Goal: Check status: Check status

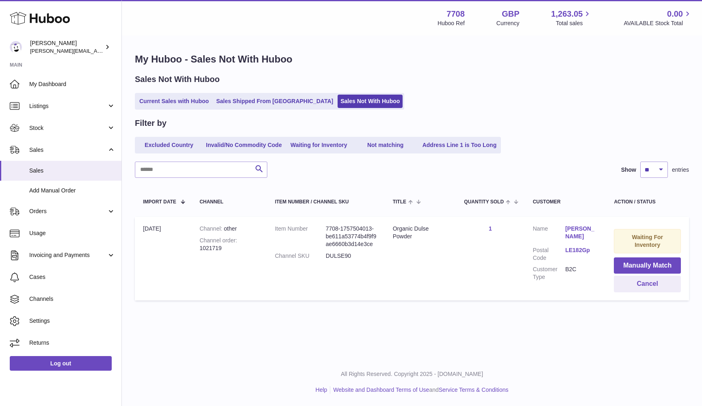
click at [136, 106] on ul "Current Sales with Huboo Sales Shipped From [GEOGRAPHIC_DATA] Sales Not With Hu…" at bounding box center [269, 101] width 269 height 17
click at [139, 105] on link "Current Sales with Huboo" at bounding box center [174, 101] width 75 height 13
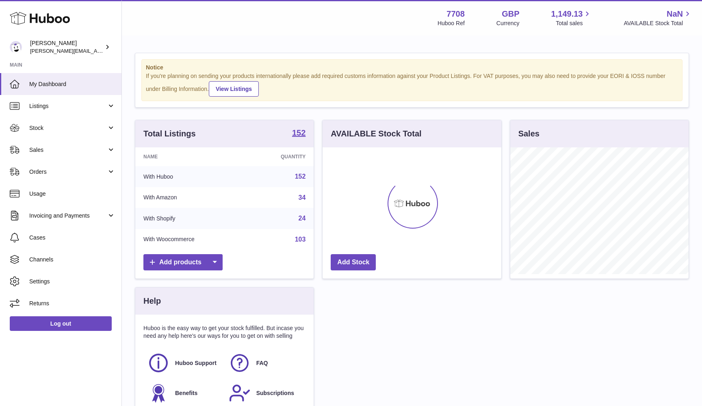
scroll to position [127, 179]
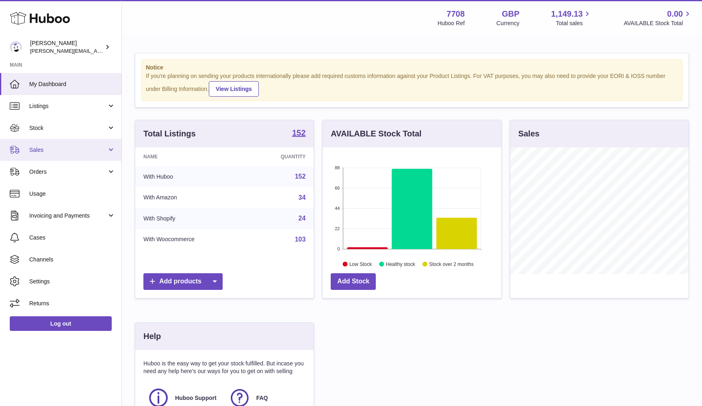
click at [77, 151] on span "Sales" at bounding box center [68, 150] width 78 height 8
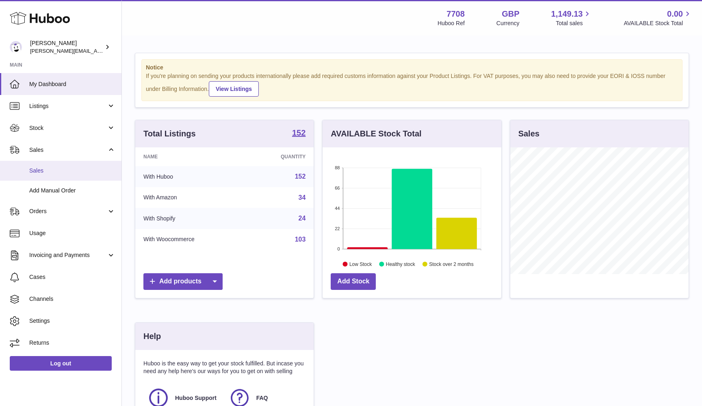
click at [64, 172] on span "Sales" at bounding box center [72, 171] width 86 height 8
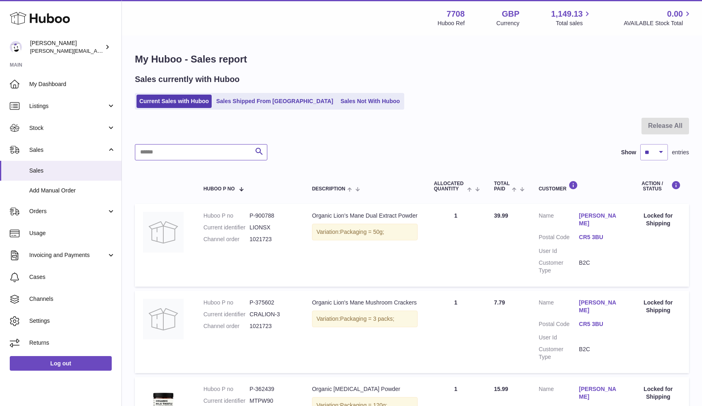
click at [155, 149] on input "text" at bounding box center [201, 152] width 132 height 16
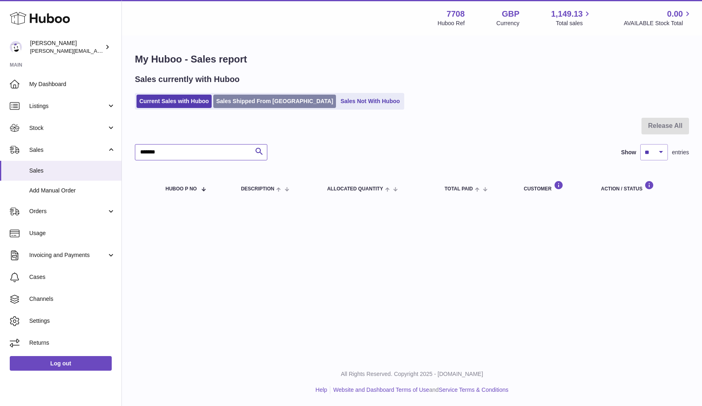
type input "*******"
click at [224, 107] on link "Sales Shipped From [GEOGRAPHIC_DATA]" at bounding box center [274, 101] width 123 height 13
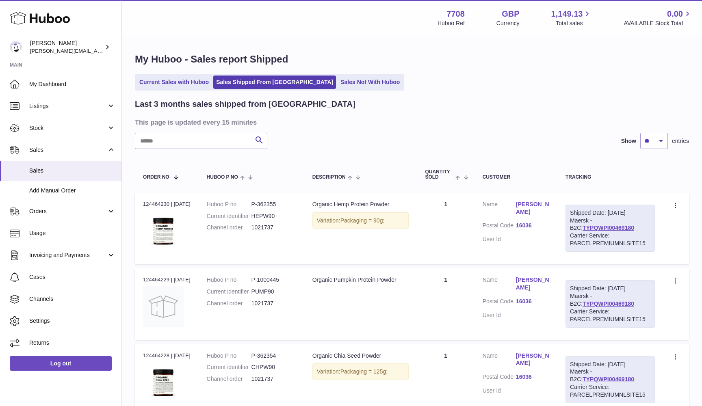
click at [142, 89] on ul "Current Sales with Huboo Sales Shipped From [GEOGRAPHIC_DATA] Sales Not With Hu…" at bounding box center [269, 82] width 269 height 17
click at [167, 142] on input "text" at bounding box center [201, 141] width 132 height 16
type input "********"
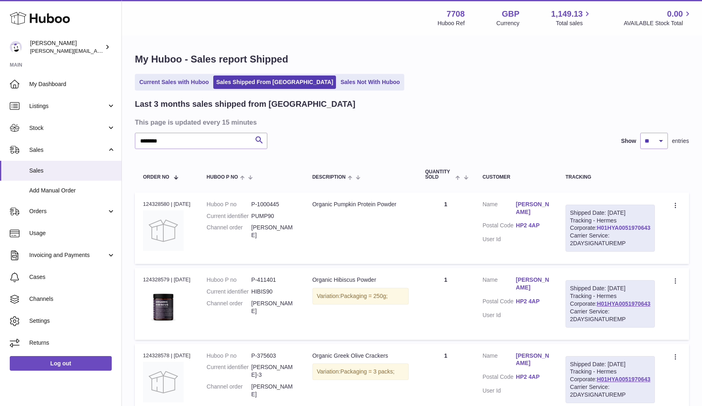
click at [607, 231] on link "H01HYA0051970643" at bounding box center [624, 228] width 54 height 7
